Goal: Task Accomplishment & Management: Manage account settings

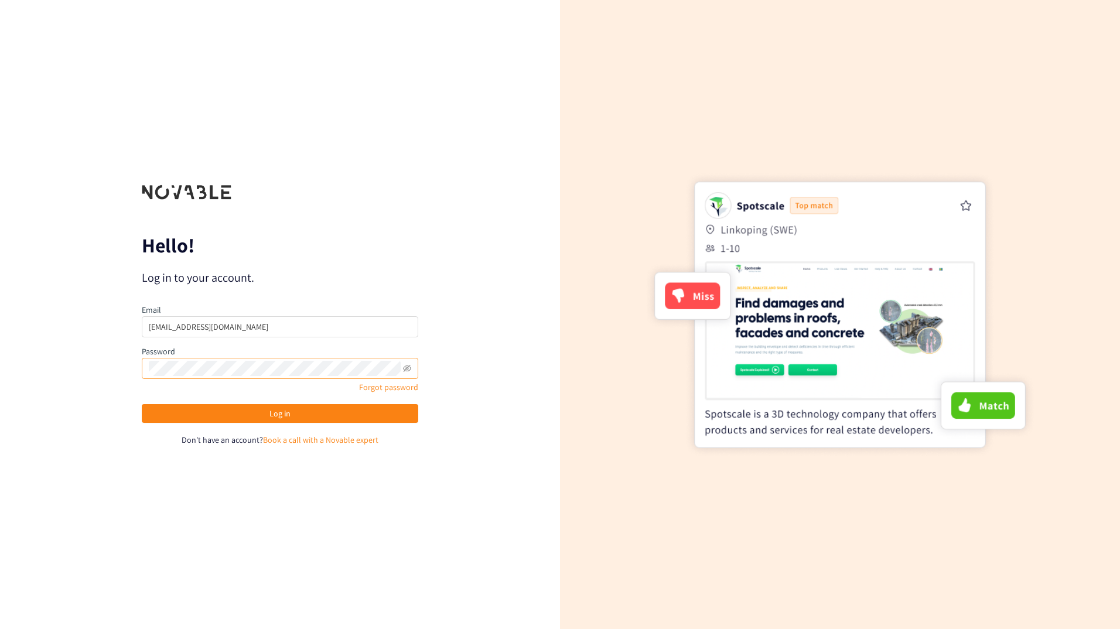
click at [407, 364] on span at bounding box center [407, 368] width 8 height 15
click at [407, 373] on span at bounding box center [407, 368] width 8 height 15
click at [407, 371] on icon "eye-invisible" at bounding box center [407, 368] width 8 height 7
click at [345, 415] on button "Log in" at bounding box center [280, 413] width 277 height 19
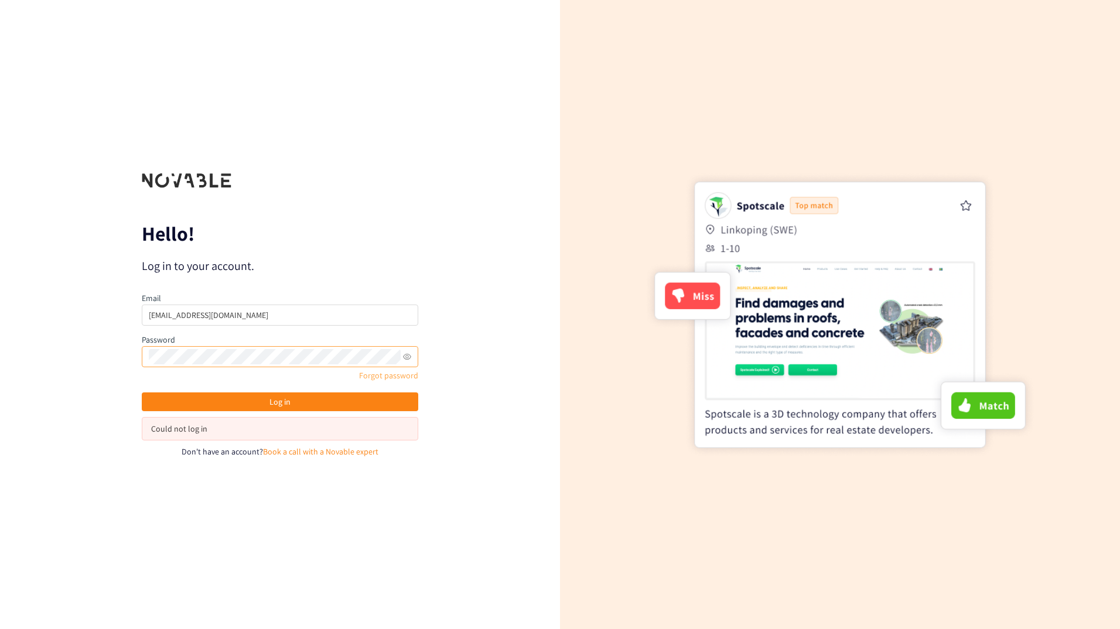
click at [391, 374] on link "Forgot password" at bounding box center [388, 375] width 59 height 11
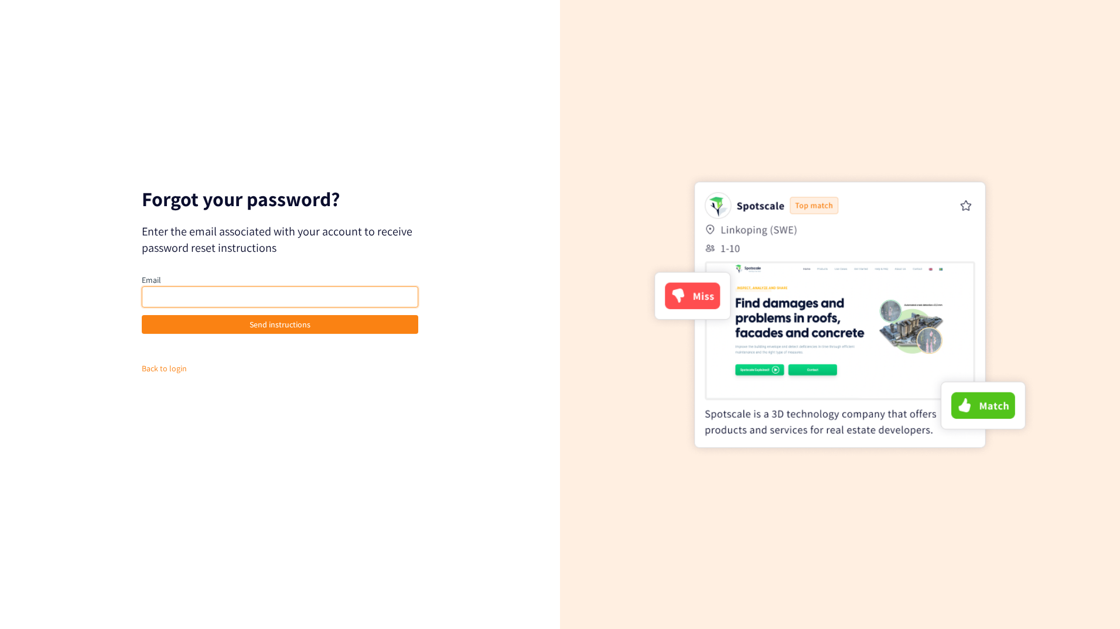
click at [297, 291] on input "email" at bounding box center [280, 297] width 277 height 21
type input "[EMAIL_ADDRESS][DOMAIN_NAME]"
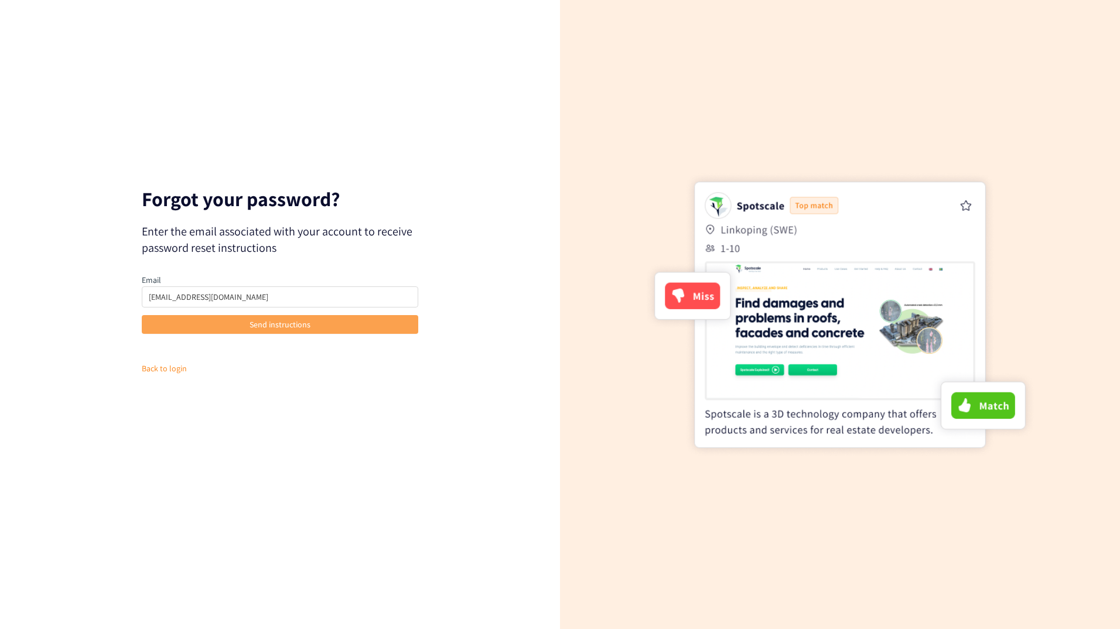
click at [257, 323] on span "Send instructions" at bounding box center [280, 324] width 61 height 13
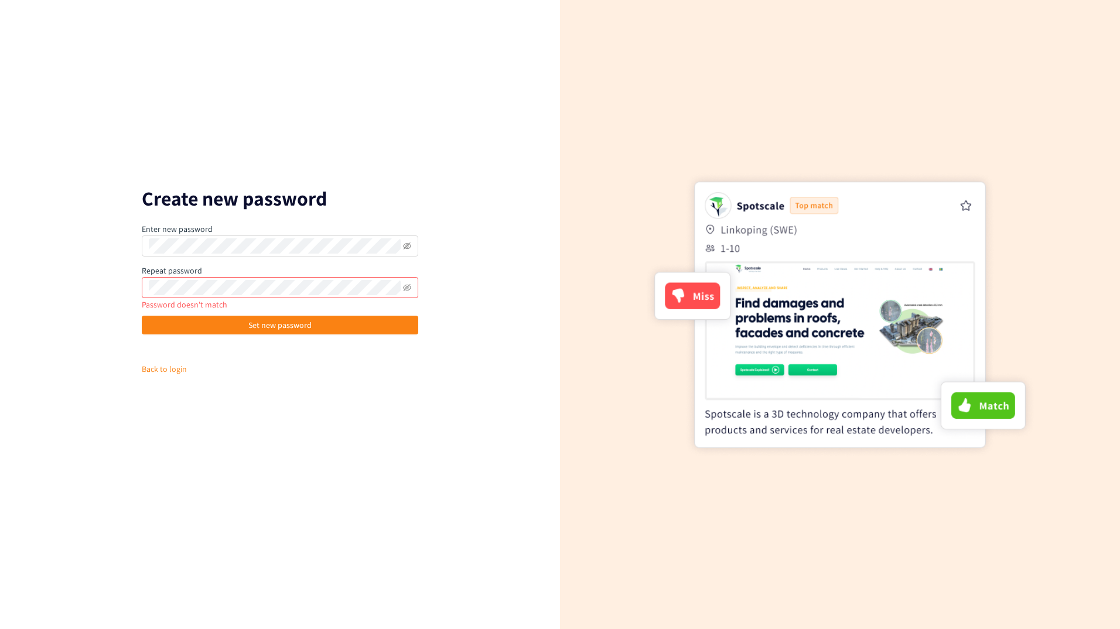
click at [404, 192] on p "Create new password" at bounding box center [280, 198] width 277 height 19
click at [381, 184] on div "Create new password Enter new password Repeat password Password doesn't match S…" at bounding box center [280, 314] width 560 height 629
click at [405, 288] on icon "eye-invisible" at bounding box center [407, 288] width 8 height 8
click at [408, 245] on icon "eye-invisible" at bounding box center [407, 246] width 8 height 7
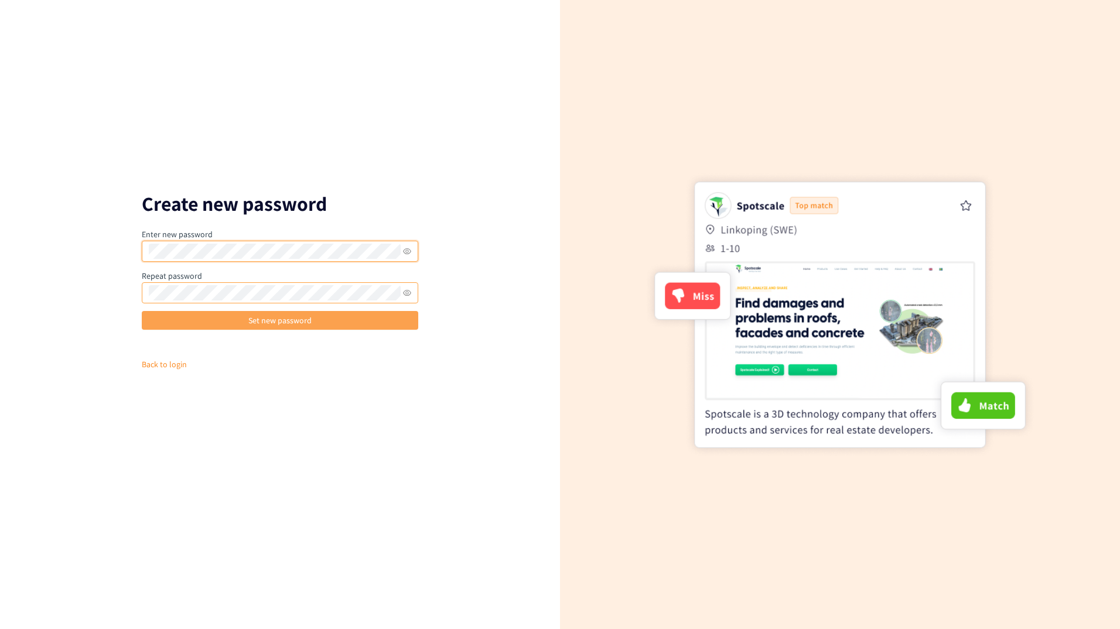
click at [222, 315] on button "Set new password" at bounding box center [280, 320] width 277 height 19
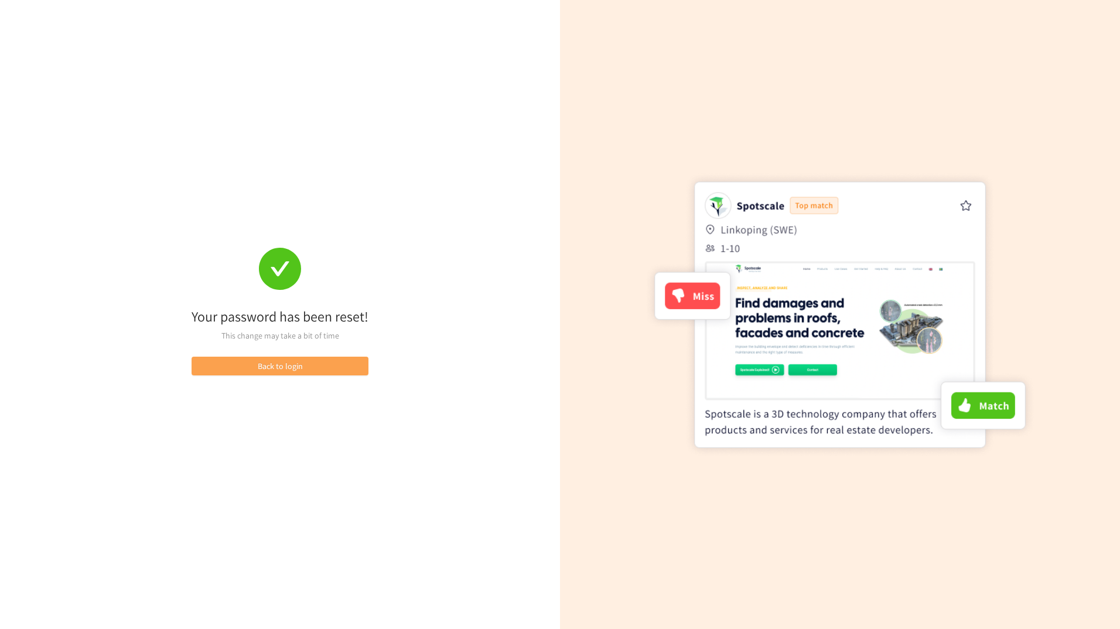
click at [328, 369] on button "Back to login" at bounding box center [280, 366] width 177 height 19
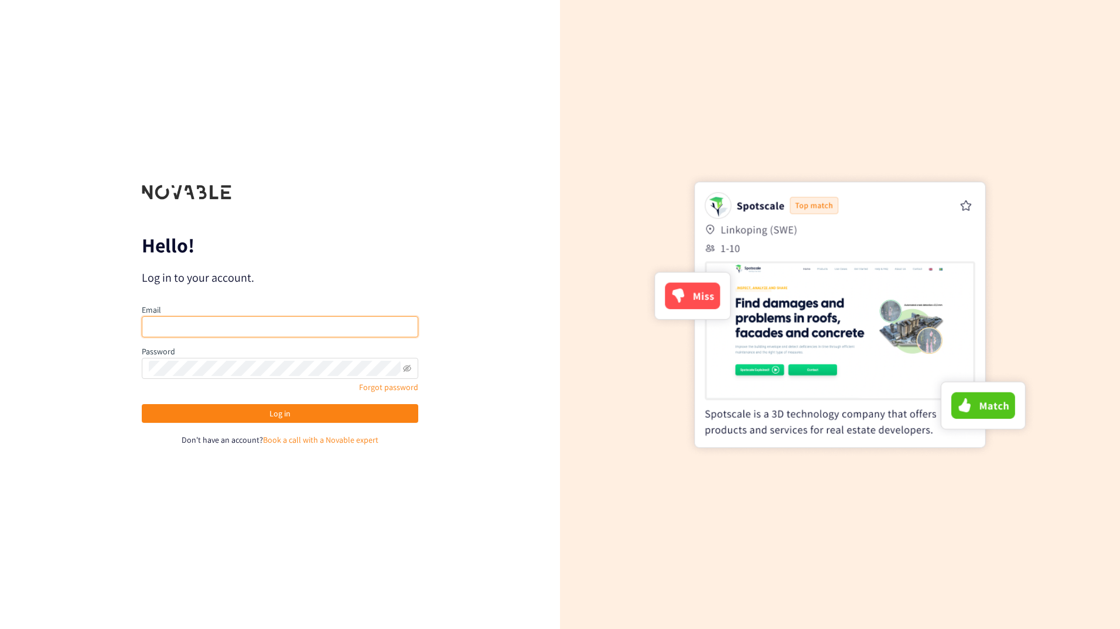
type input "[EMAIL_ADDRESS][DOMAIN_NAME]"
click at [263, 323] on input "[EMAIL_ADDRESS][DOMAIN_NAME]" at bounding box center [280, 326] width 277 height 21
click at [407, 367] on icon "eye-invisible" at bounding box center [407, 368] width 8 height 8
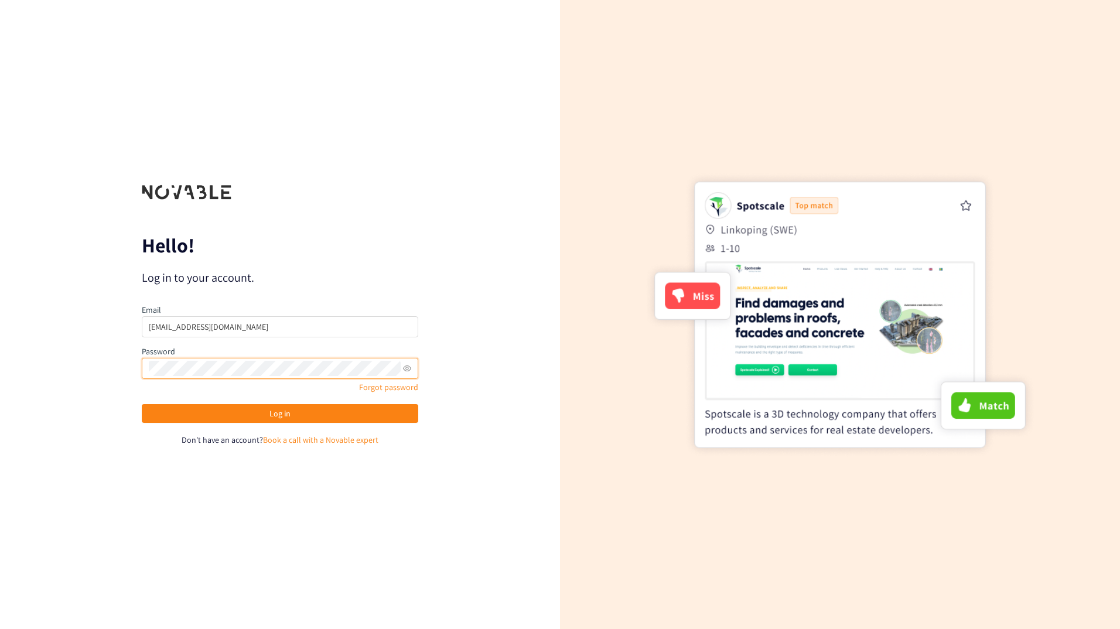
click at [475, 292] on div "Hello! Log in to your account. Email jordan.pane@pepsico.com Password Forgot pa…" at bounding box center [280, 314] width 560 height 629
click at [368, 415] on button "Log in" at bounding box center [280, 413] width 277 height 19
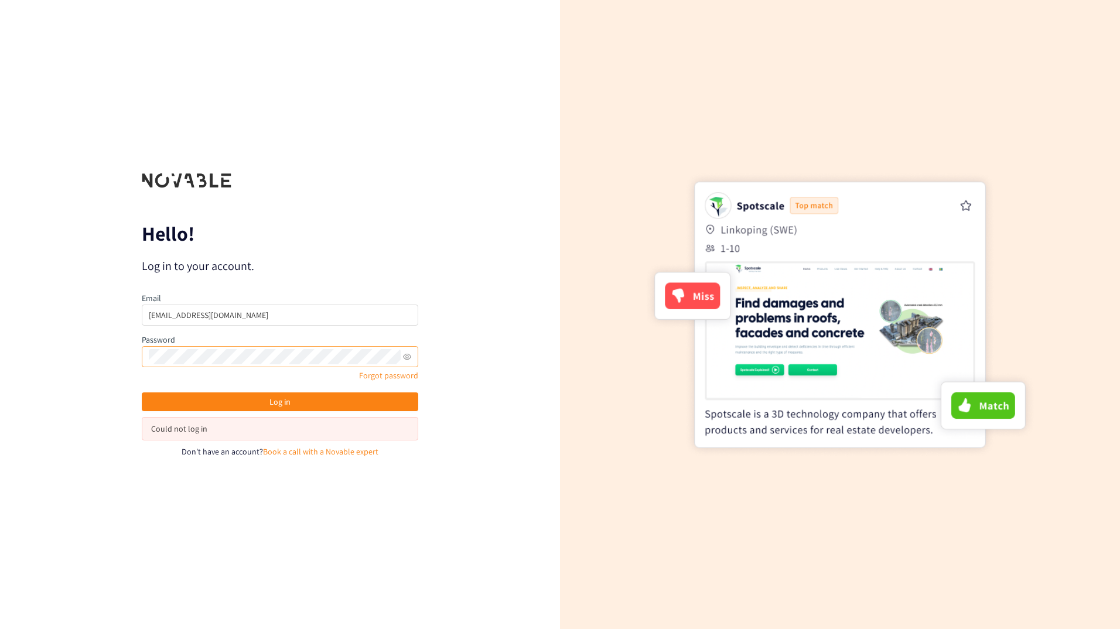
click at [469, 505] on div "Hello! Log in to your account. Email jordan.pane@pepsico.com Password Forgot pa…" at bounding box center [280, 314] width 560 height 629
